Goal: Task Accomplishment & Management: Use online tool/utility

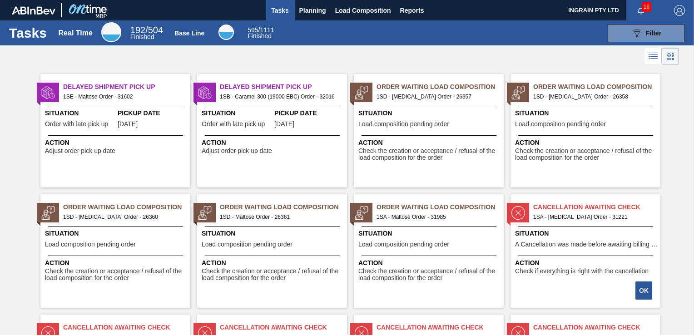
drag, startPoint x: 651, startPoint y: 33, endPoint x: 658, endPoint y: 61, distance: 28.5
click at [651, 33] on span "Filter" at bounding box center [653, 33] width 15 height 7
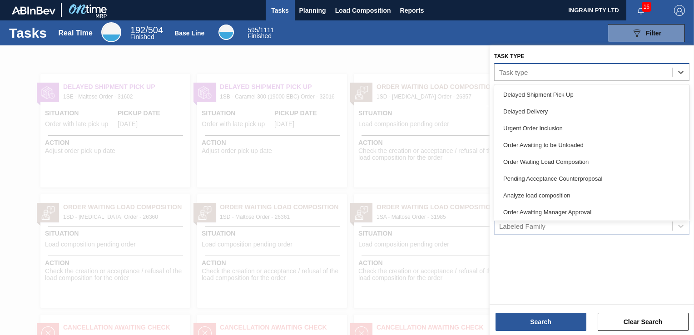
click at [524, 74] on div "Task type" at bounding box center [513, 72] width 29 height 8
click at [404, 59] on div at bounding box center [347, 212] width 694 height 335
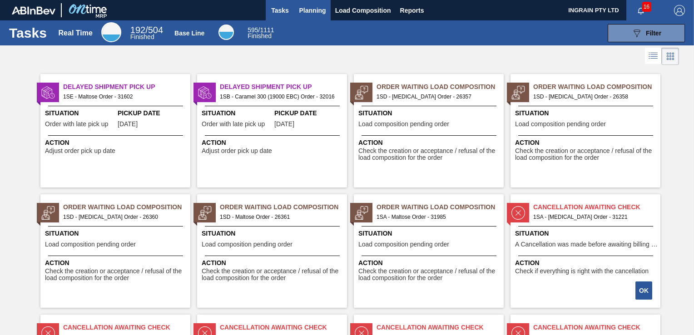
click at [318, 12] on span "Planning" at bounding box center [312, 10] width 27 height 11
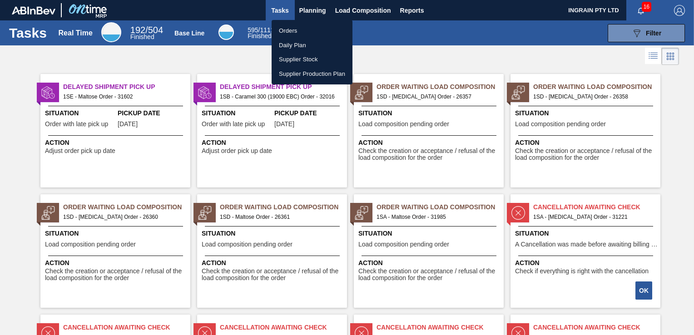
click at [301, 32] on li "Orders" at bounding box center [312, 31] width 81 height 15
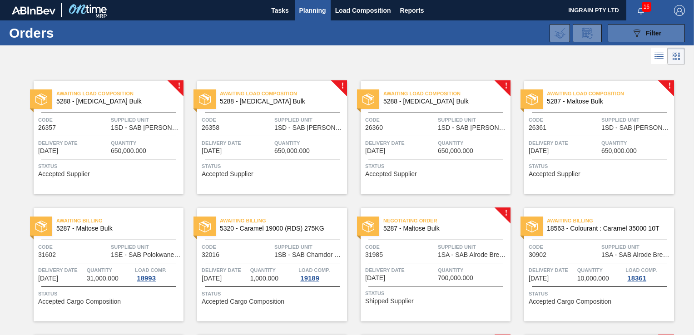
click at [638, 37] on icon "089F7B8B-B2A5-4AFE-B5C0-19BA573D28AC" at bounding box center [636, 33] width 11 height 11
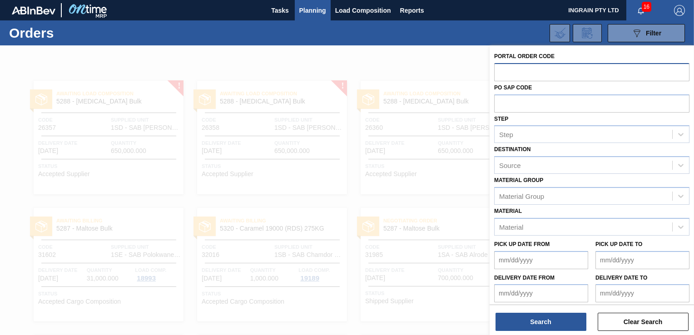
click at [518, 76] on input "text" at bounding box center [591, 71] width 195 height 17
click at [516, 72] on input "text" at bounding box center [591, 71] width 195 height 17
click at [516, 74] on input "text" at bounding box center [591, 71] width 195 height 17
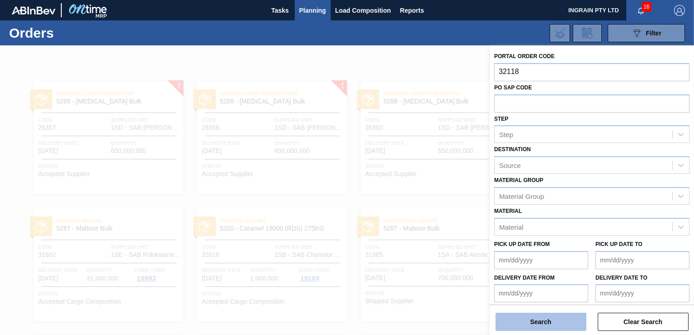
type input "32118"
click at [557, 317] on button "Search" at bounding box center [541, 322] width 91 height 18
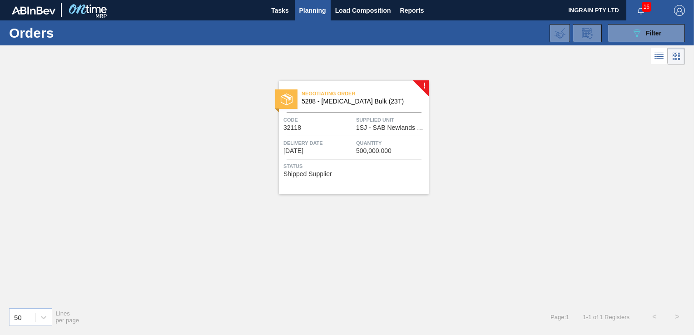
click at [371, 146] on span "Quantity" at bounding box center [391, 143] width 70 height 9
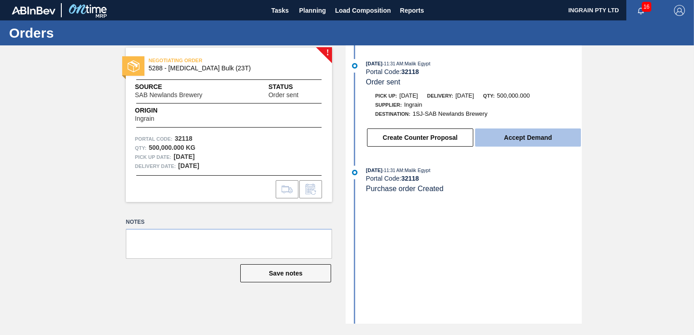
click at [523, 139] on button "Accept Demand" at bounding box center [528, 138] width 106 height 18
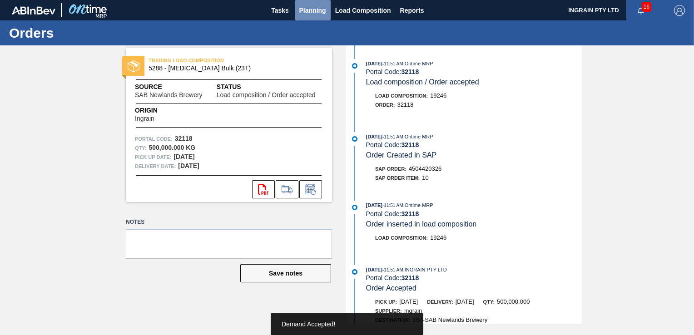
click at [319, 10] on span "Planning" at bounding box center [312, 10] width 27 height 11
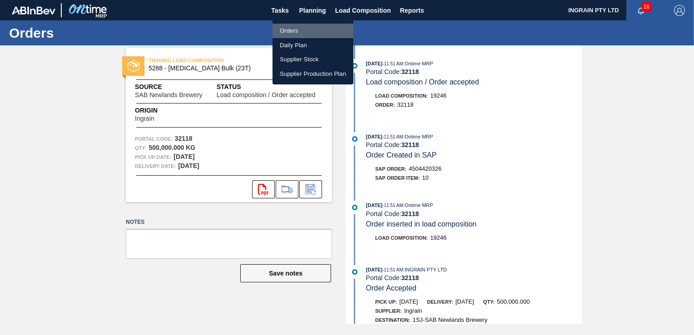
click at [322, 28] on li "Orders" at bounding box center [313, 31] width 81 height 15
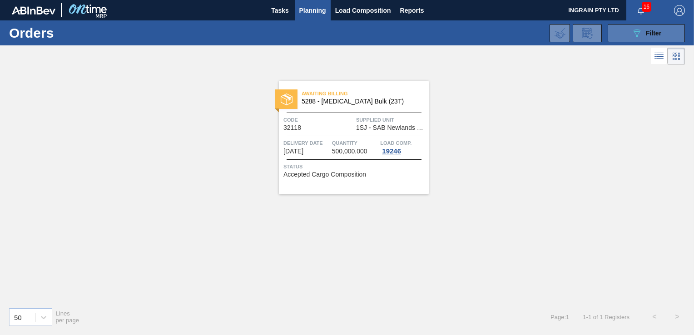
click at [648, 33] on span "Filter" at bounding box center [653, 33] width 15 height 7
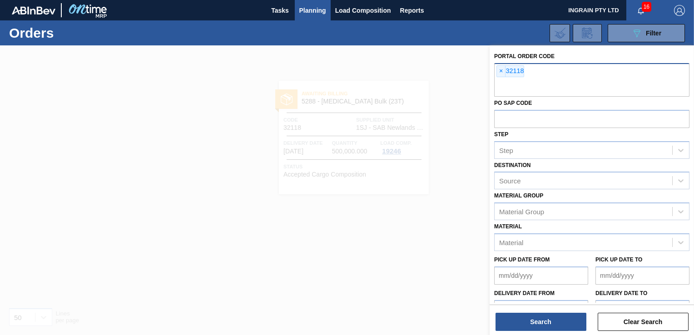
click at [532, 77] on div "× 32118" at bounding box center [591, 80] width 195 height 34
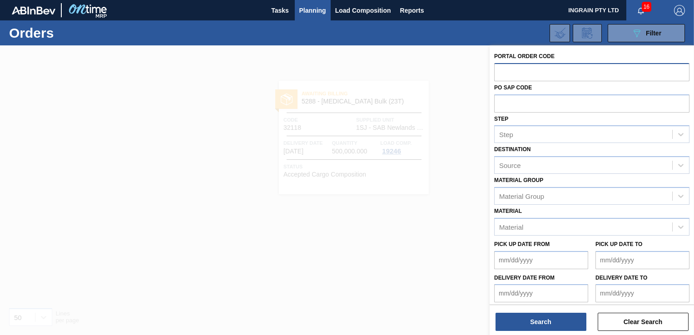
click at [542, 72] on input "text" at bounding box center [591, 71] width 195 height 17
type input "32123"
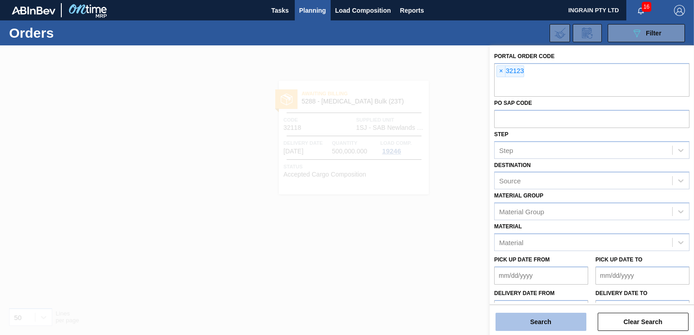
click at [532, 323] on button "Search" at bounding box center [541, 322] width 91 height 18
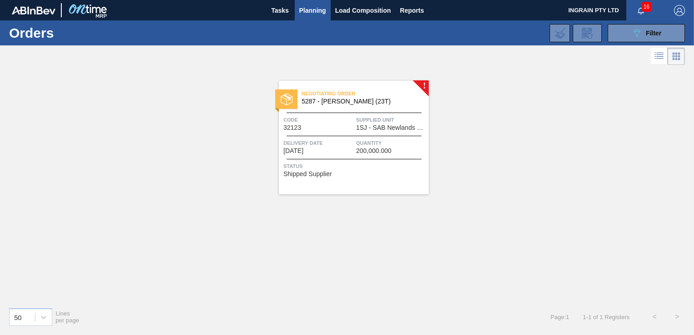
click at [388, 153] on span "200,000.000" at bounding box center [373, 151] width 35 height 7
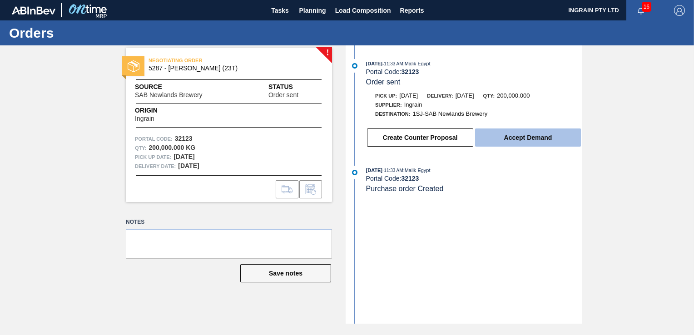
click at [522, 138] on button "Accept Demand" at bounding box center [528, 138] width 106 height 18
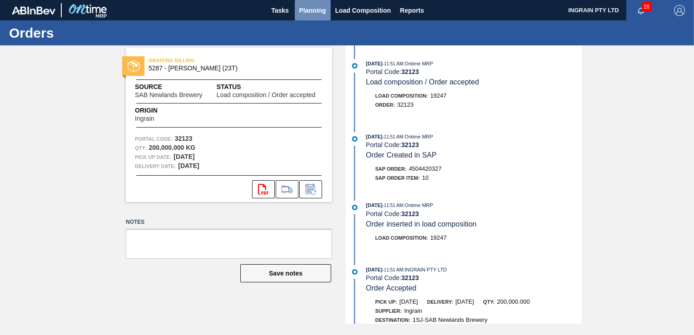
click at [308, 10] on span "Planning" at bounding box center [312, 10] width 27 height 11
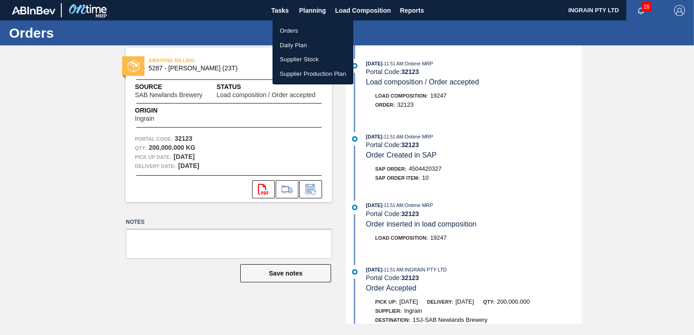
click at [295, 30] on li "Orders" at bounding box center [313, 31] width 81 height 15
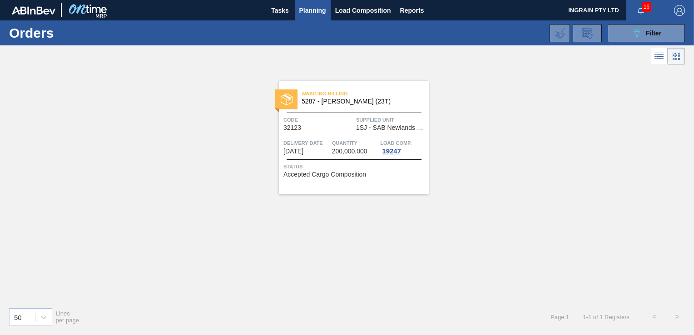
drag, startPoint x: 640, startPoint y: 35, endPoint x: 605, endPoint y: 65, distance: 45.7
click at [640, 35] on icon "089F7B8B-B2A5-4AFE-B5C0-19BA573D28AC" at bounding box center [636, 33] width 11 height 11
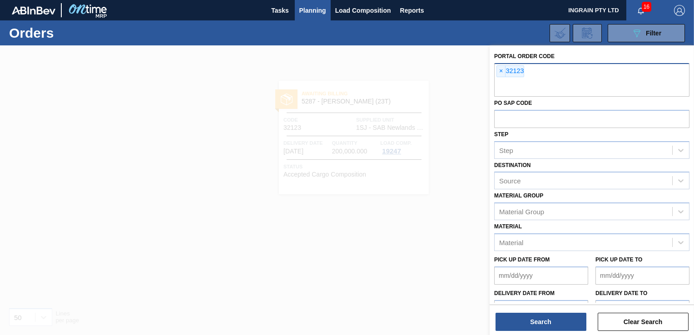
click at [593, 76] on div "× 32123" at bounding box center [591, 80] width 195 height 34
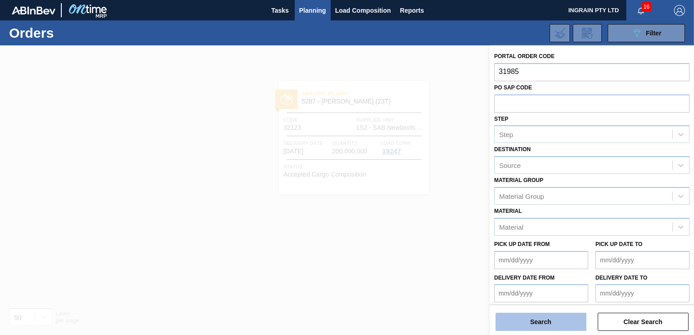
type input "31985"
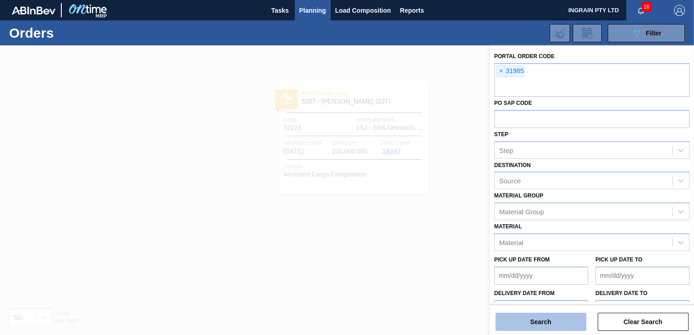
click at [558, 325] on button "Search" at bounding box center [541, 322] width 91 height 18
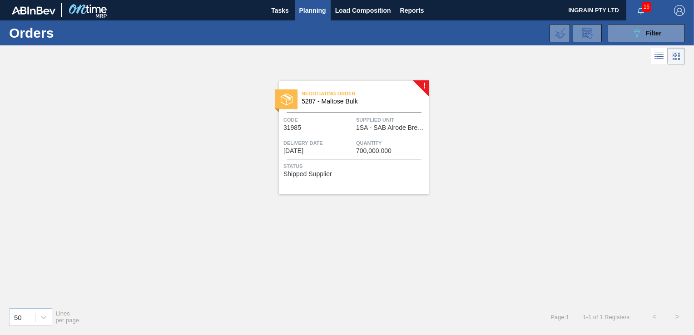
click at [380, 139] on span "Quantity" at bounding box center [391, 143] width 70 height 9
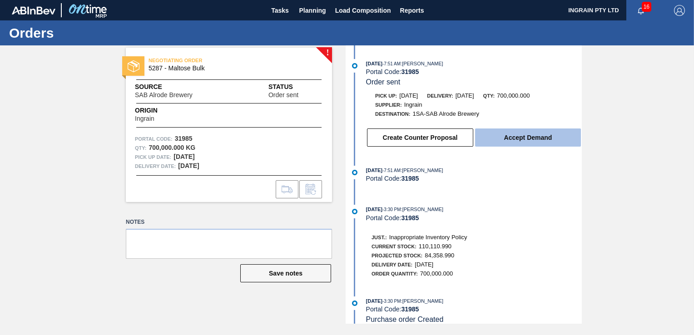
click at [536, 141] on button "Accept Demand" at bounding box center [528, 138] width 106 height 18
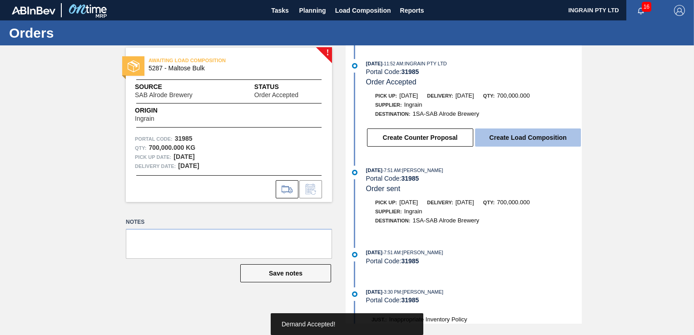
click at [543, 141] on button "Create Load Composition" at bounding box center [528, 138] width 106 height 18
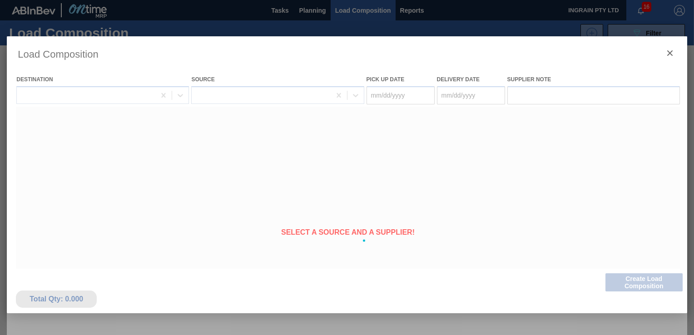
type Date "[DATE]"
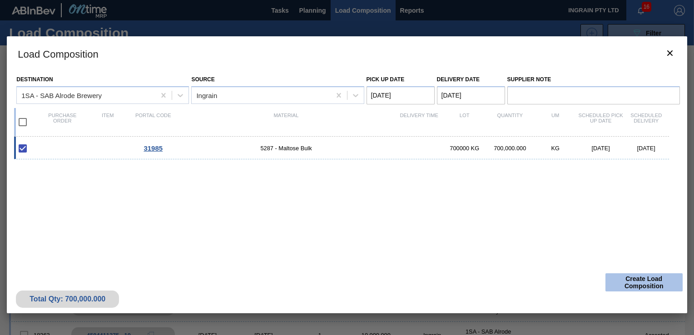
click at [652, 286] on button "Create Load Composition" at bounding box center [644, 282] width 77 height 18
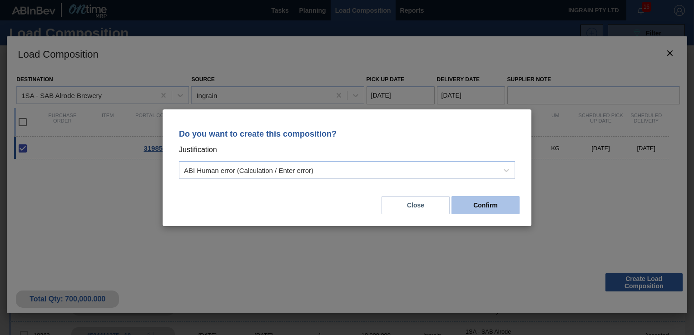
click at [476, 206] on button "Confirm" at bounding box center [486, 205] width 68 height 18
